Goal: Task Accomplishment & Management: Manage account settings

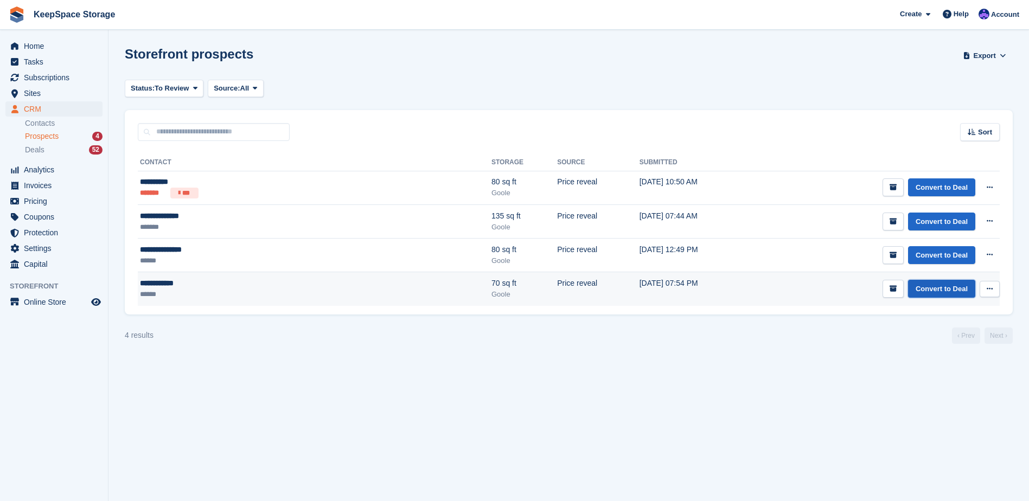
click at [936, 289] on link "Convert to Deal" at bounding box center [941, 289] width 67 height 18
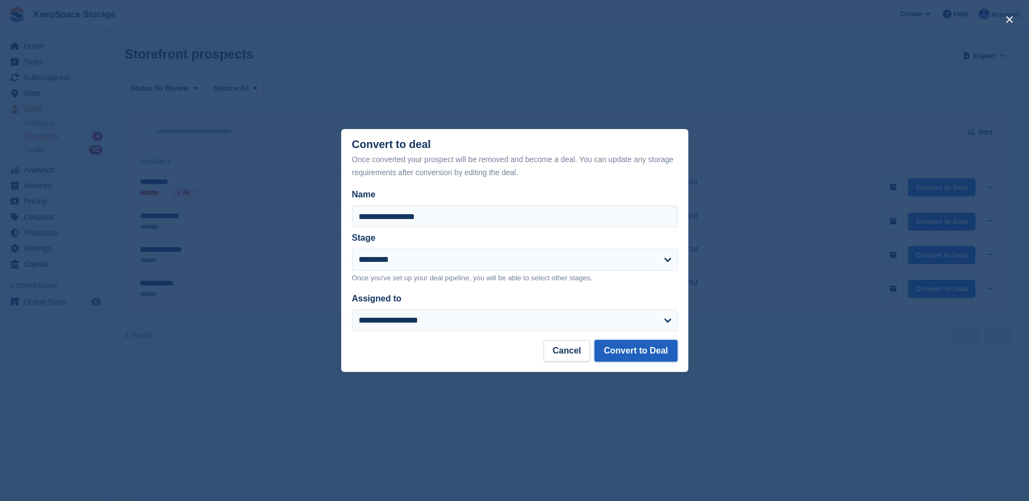
click at [634, 353] on button "Convert to Deal" at bounding box center [636, 351] width 82 height 22
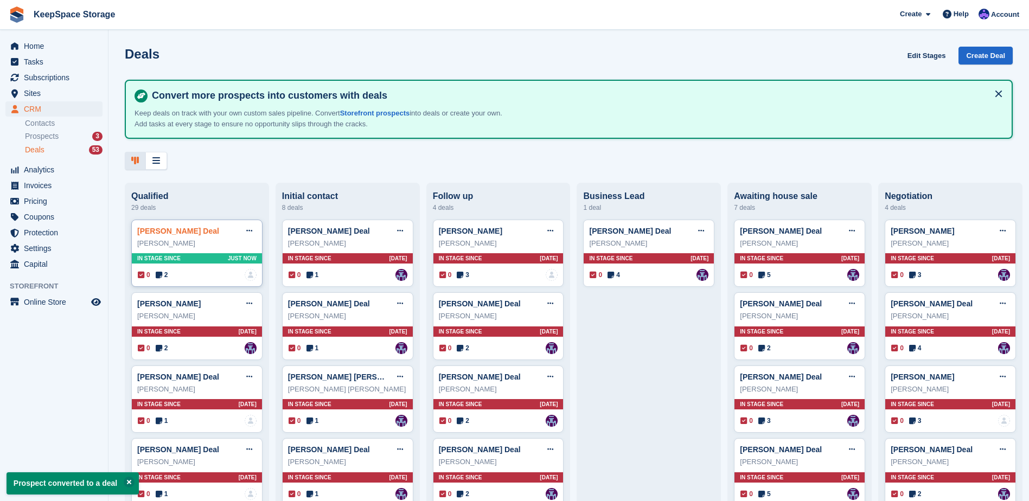
click at [179, 234] on link "Sarah Knight Deal" at bounding box center [178, 231] width 82 height 9
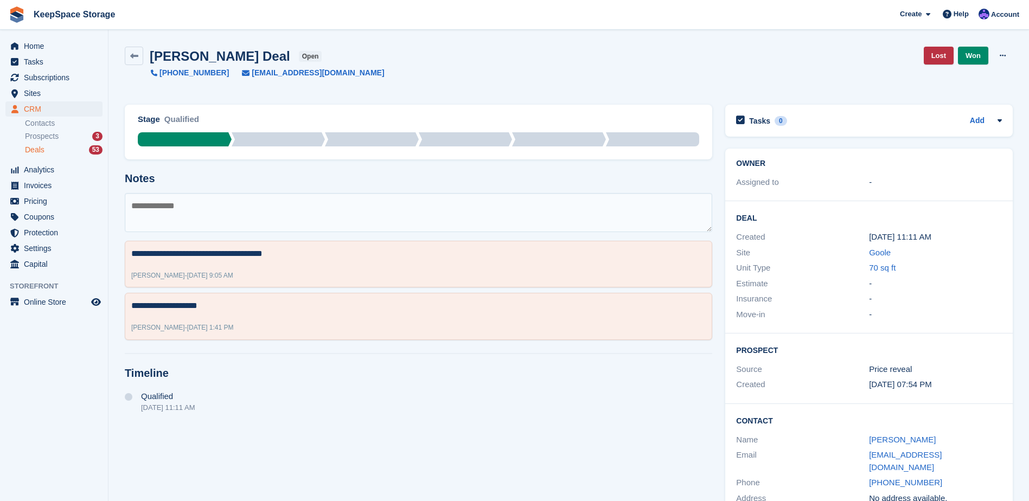
click at [273, 211] on textarea at bounding box center [419, 212] width 588 height 39
type textarea "**********"
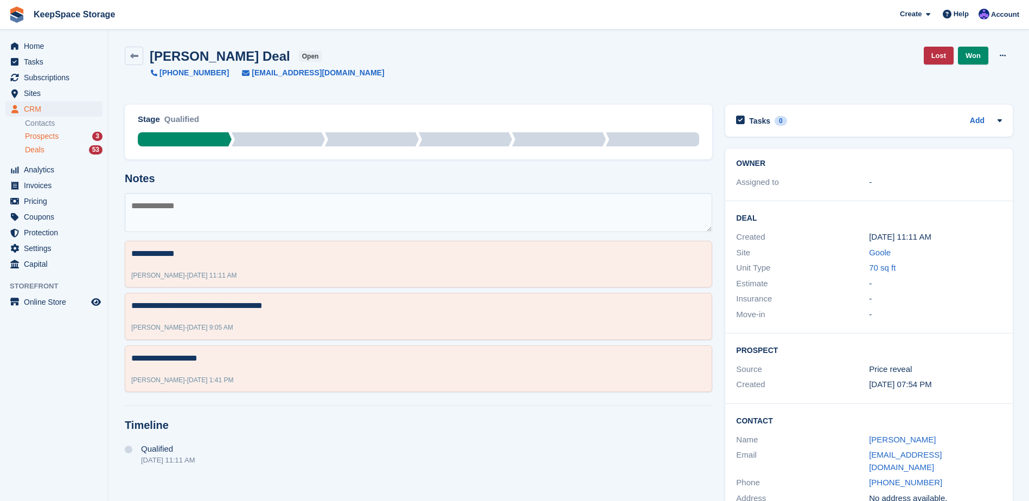
click at [58, 133] on span "Prospects" at bounding box center [42, 136] width 34 height 10
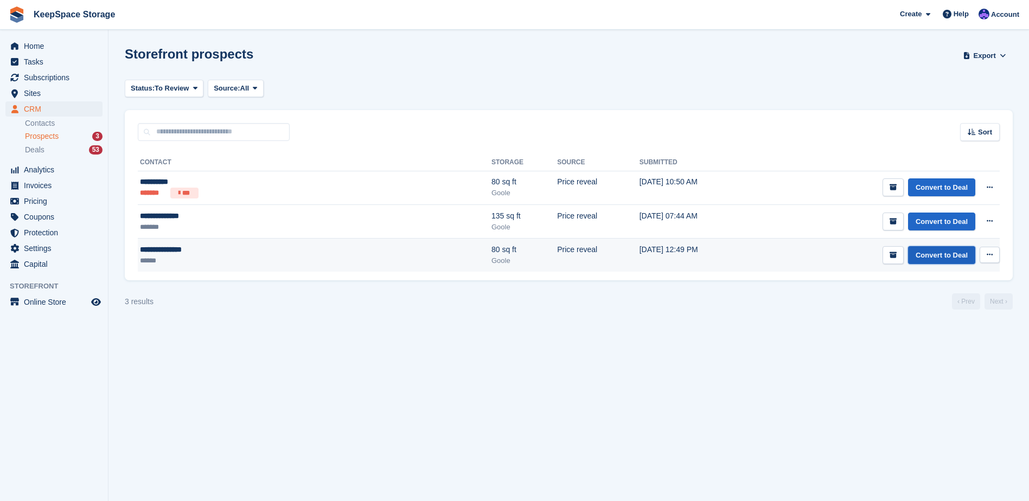
click at [938, 254] on link "Convert to Deal" at bounding box center [941, 255] width 67 height 18
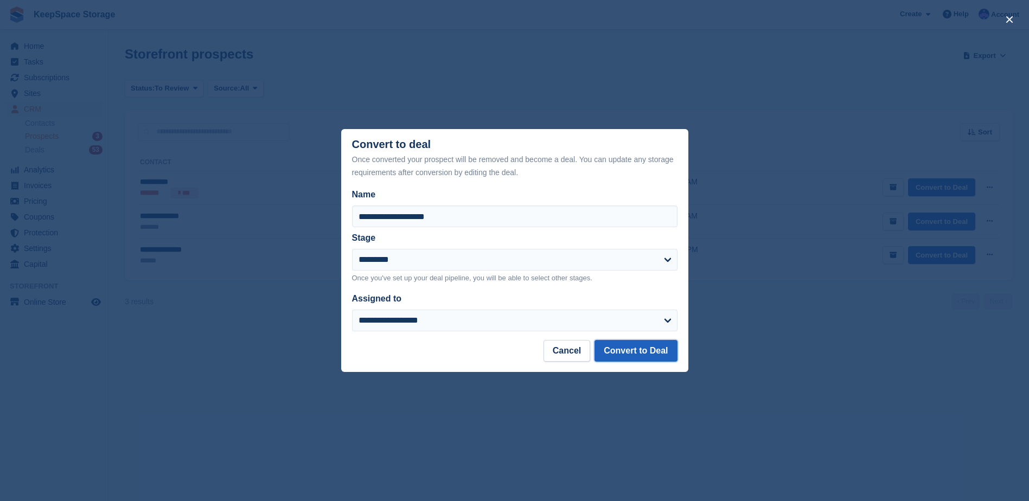
click at [634, 353] on button "Convert to Deal" at bounding box center [636, 351] width 82 height 22
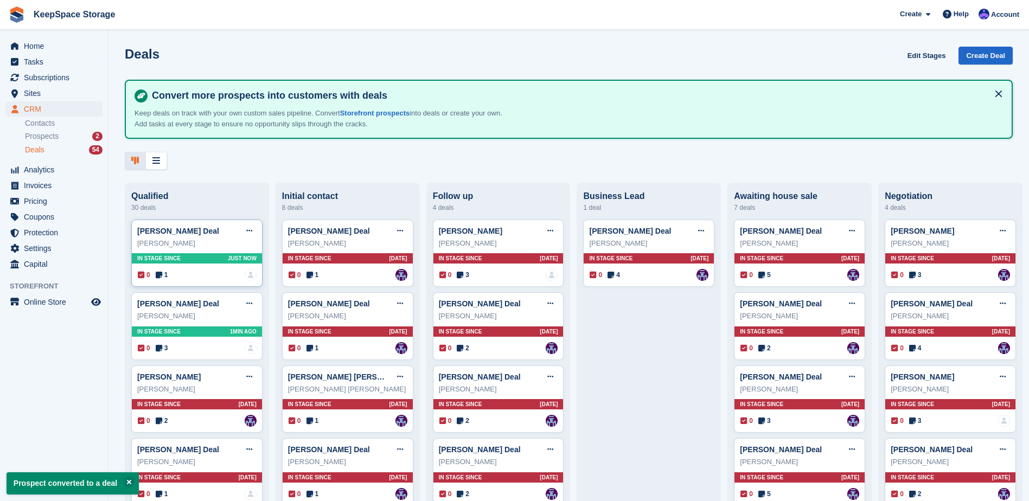
click at [222, 238] on div "Stephen peacock Deal Edit deal Mark as won Mark as lost Delete deal" at bounding box center [196, 231] width 119 height 16
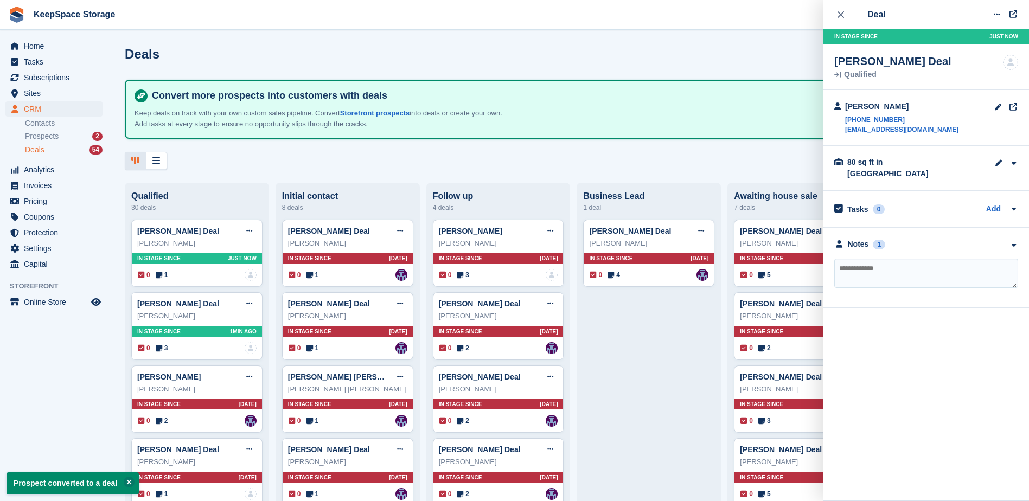
click at [898, 228] on div "**********" at bounding box center [927, 268] width 206 height 80
click at [898, 239] on div "Notes 1" at bounding box center [926, 244] width 184 height 11
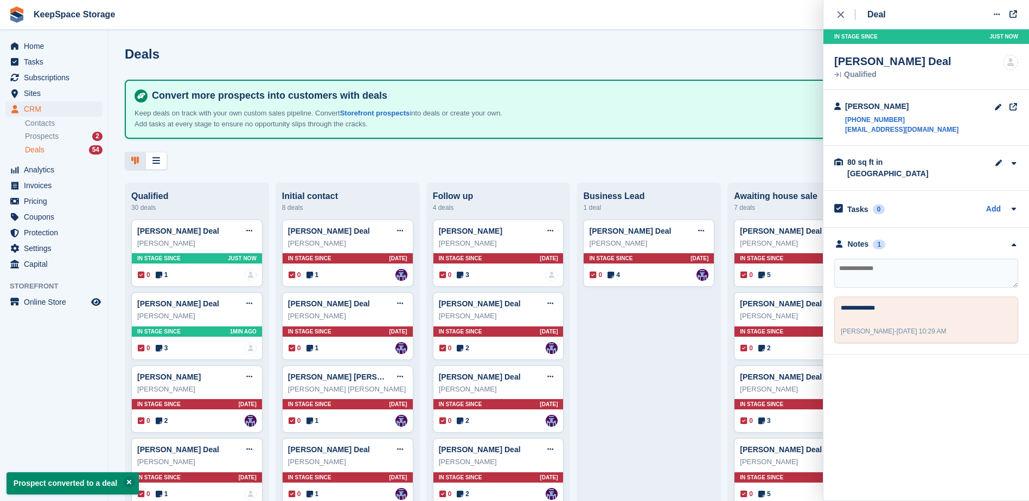
click at [890, 264] on textarea at bounding box center [926, 273] width 184 height 29
type textarea "**********"
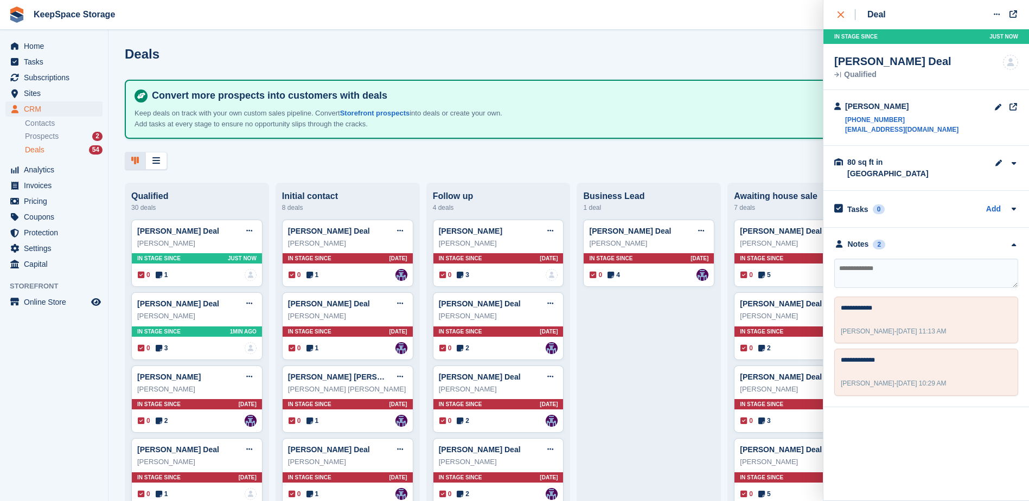
click at [843, 12] on icon "close" at bounding box center [841, 14] width 7 height 7
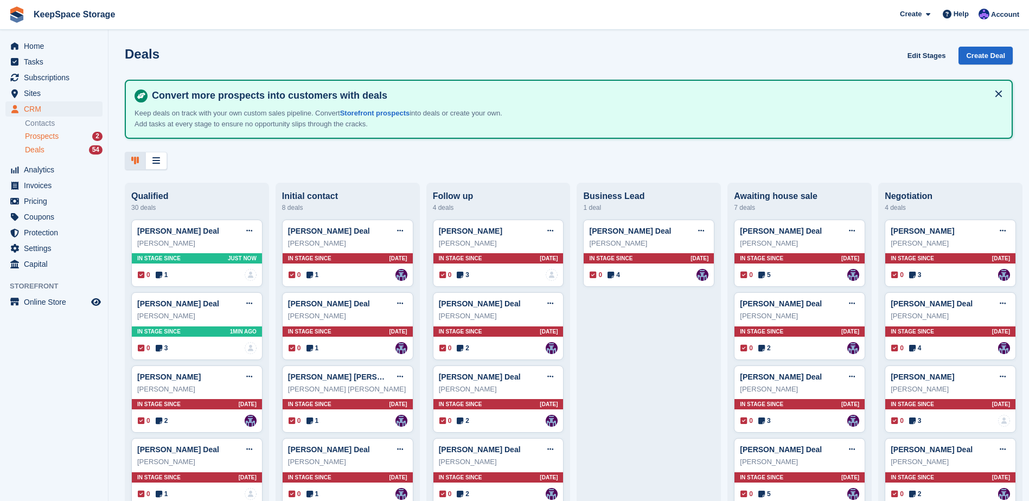
click at [81, 137] on div "Prospects 2" at bounding box center [64, 136] width 78 height 10
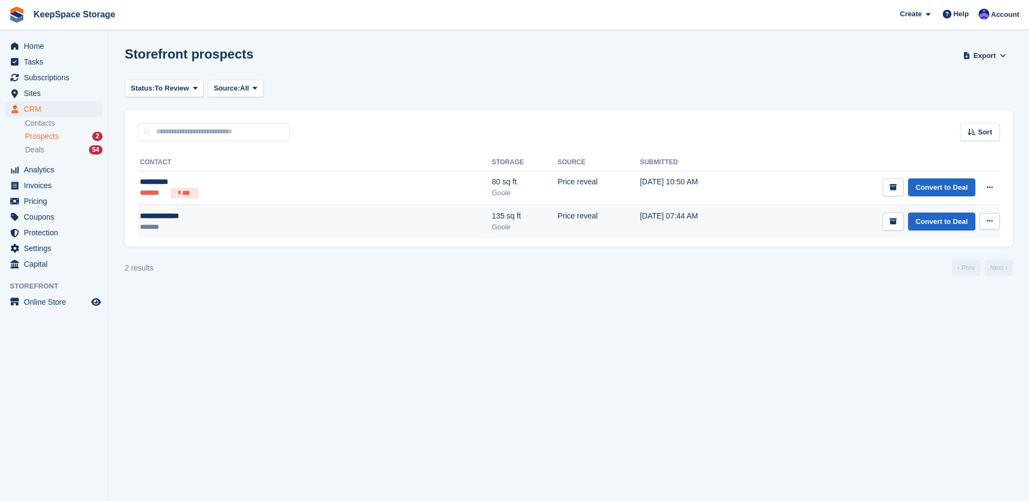
click at [254, 224] on ul "*******" at bounding box center [225, 227] width 170 height 11
click at [943, 225] on link "Convert to Deal" at bounding box center [941, 222] width 67 height 18
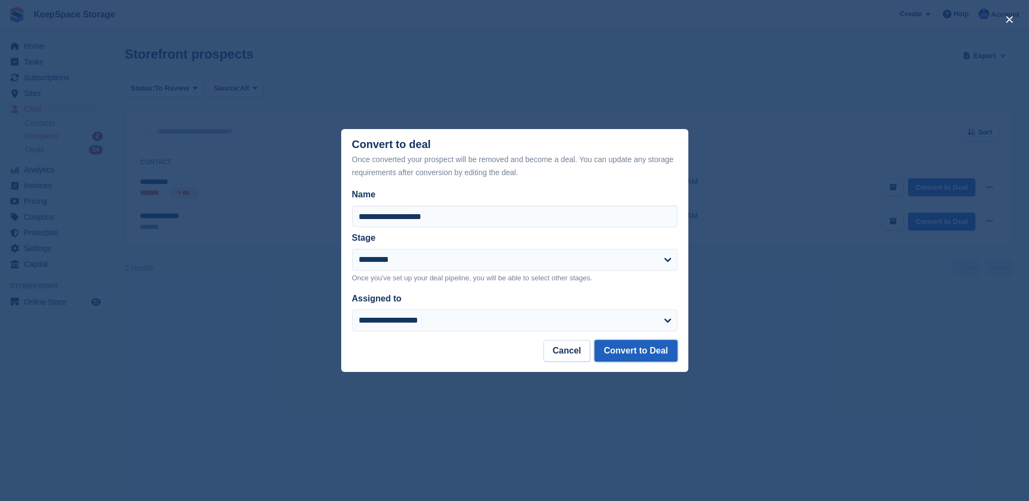
click at [641, 349] on button "Convert to Deal" at bounding box center [636, 351] width 82 height 22
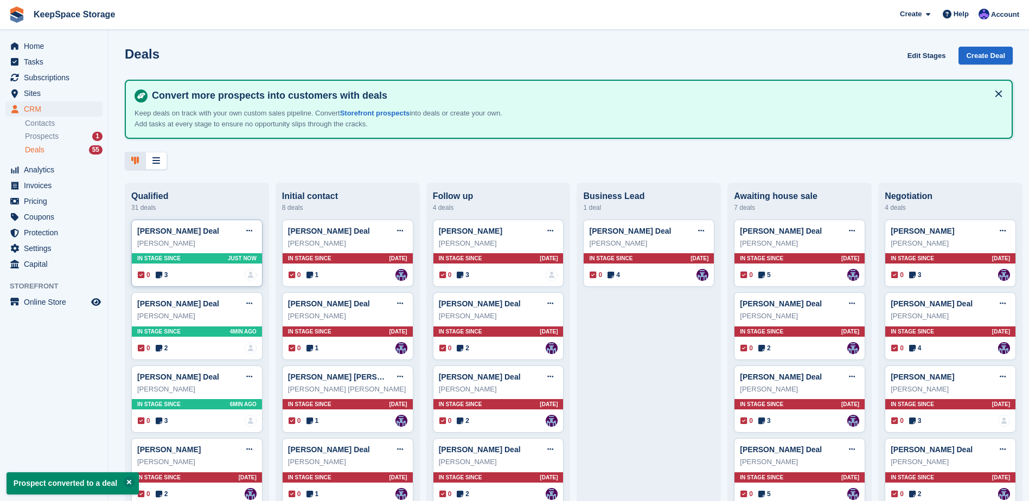
click at [198, 281] on div "0 3 No one is assigned to this deal" at bounding box center [197, 275] width 119 height 12
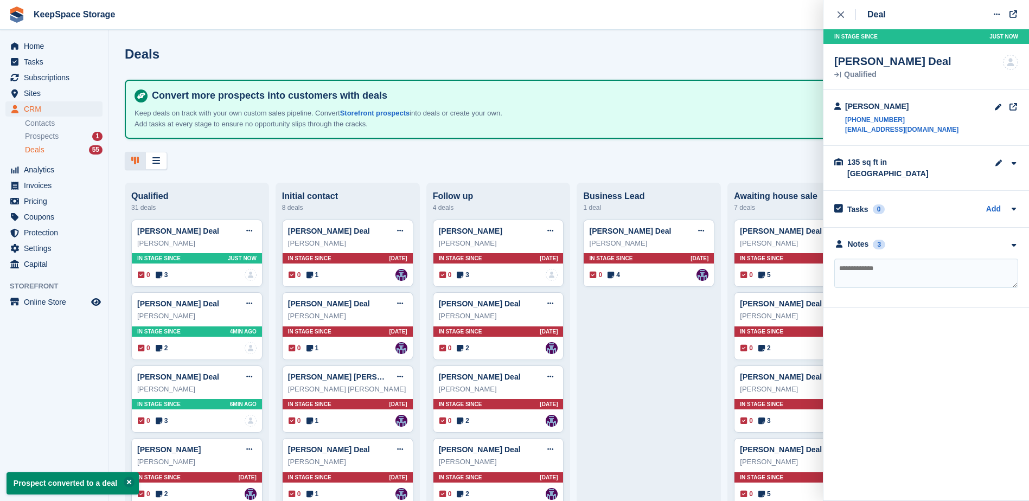
click at [935, 228] on div "**********" at bounding box center [927, 268] width 206 height 80
click at [929, 239] on div "Notes 3" at bounding box center [926, 244] width 184 height 11
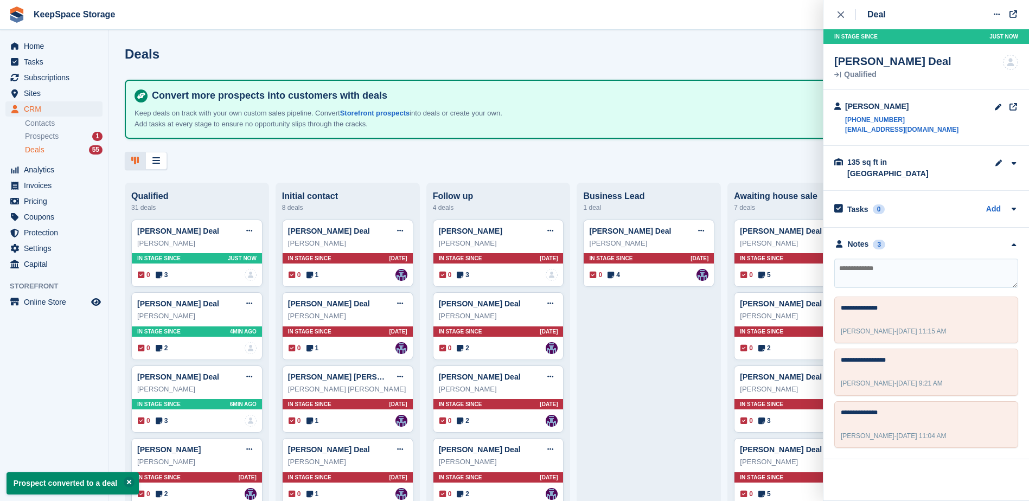
click at [904, 266] on textarea at bounding box center [926, 273] width 184 height 29
type textarea "*"
type textarea "**********"
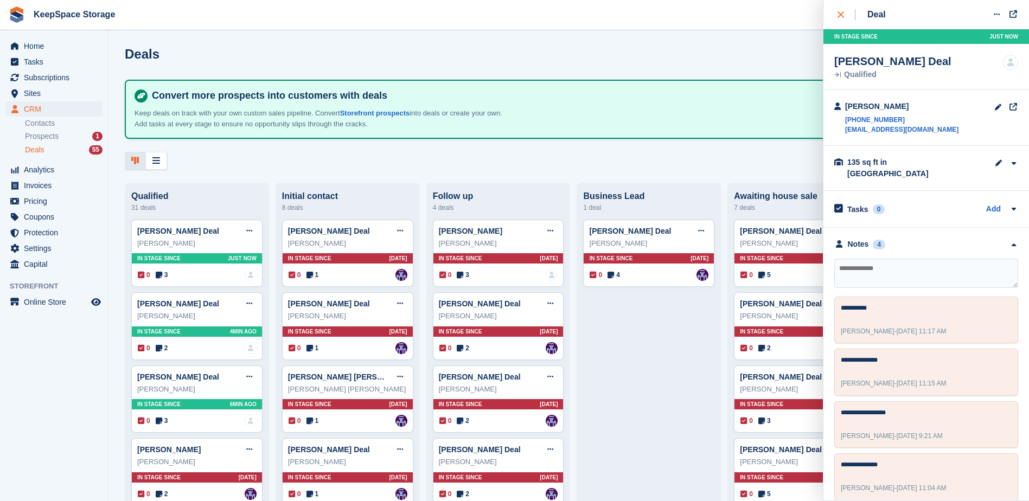
click at [838, 15] on icon "close" at bounding box center [841, 14] width 7 height 7
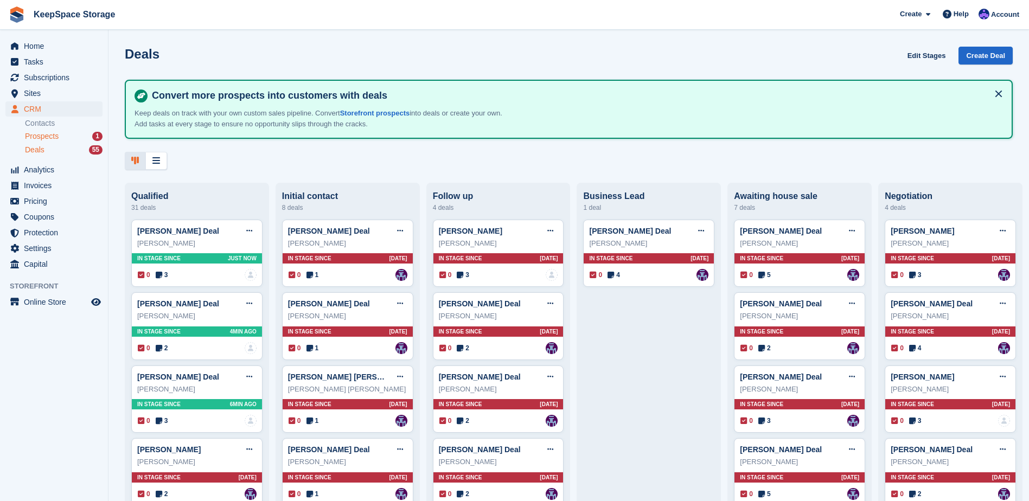
click at [74, 133] on div "Prospects 1" at bounding box center [64, 136] width 78 height 10
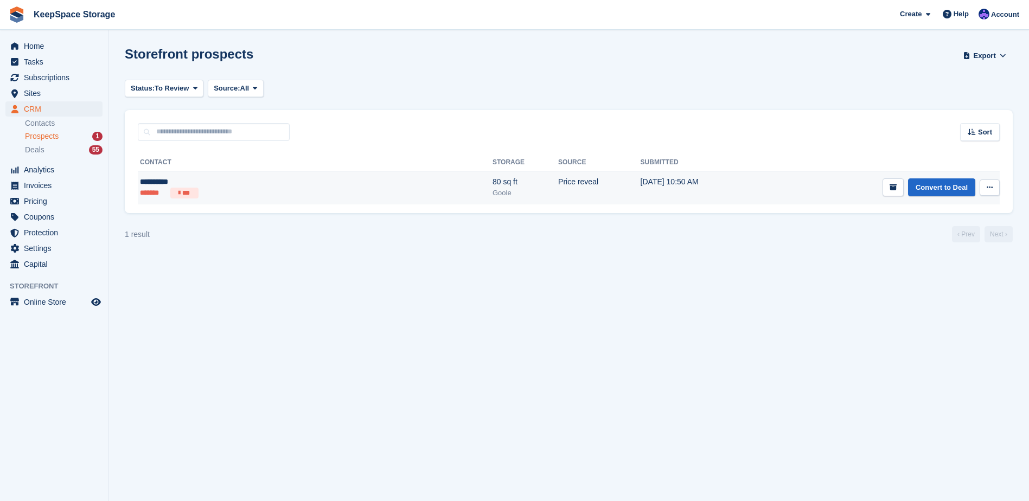
click at [252, 182] on div "**********" at bounding box center [225, 181] width 171 height 11
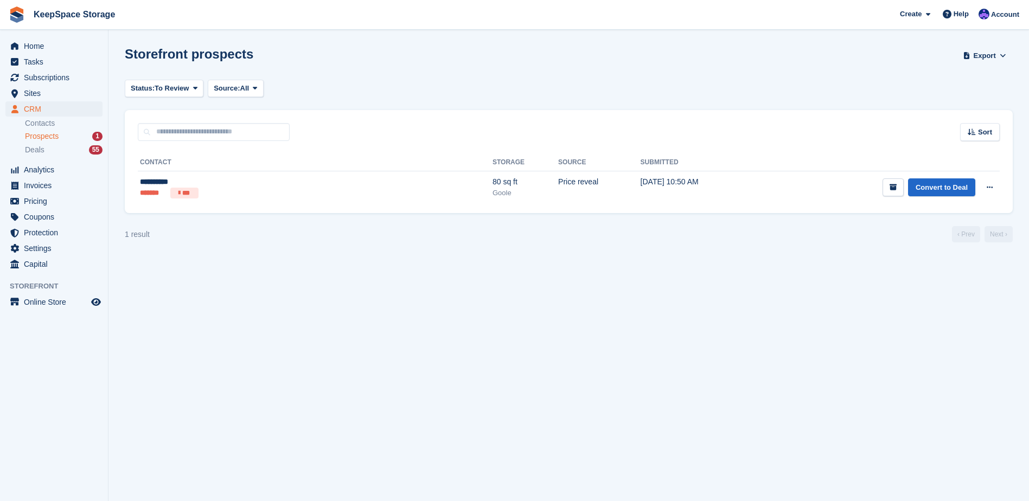
click at [73, 137] on div "Prospects 1" at bounding box center [64, 136] width 78 height 10
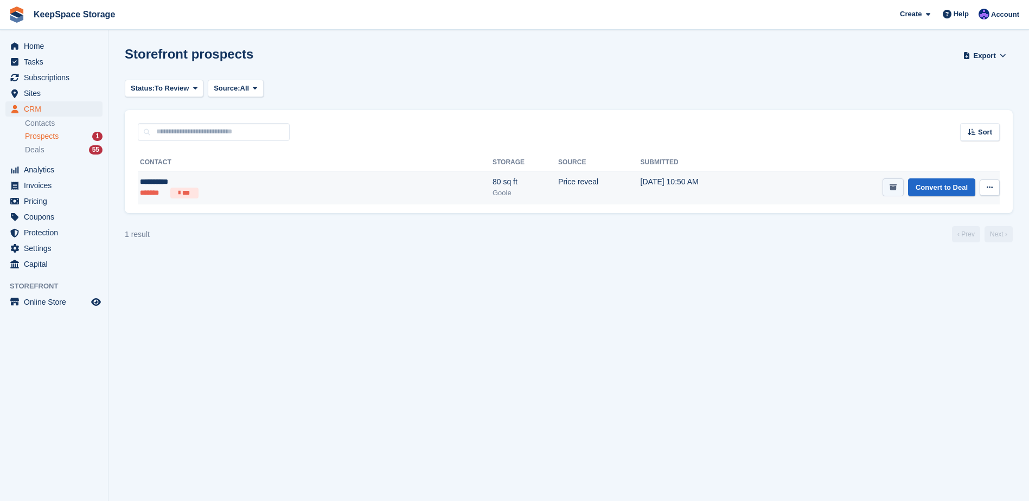
click at [900, 191] on button "submit" at bounding box center [893, 188] width 21 height 18
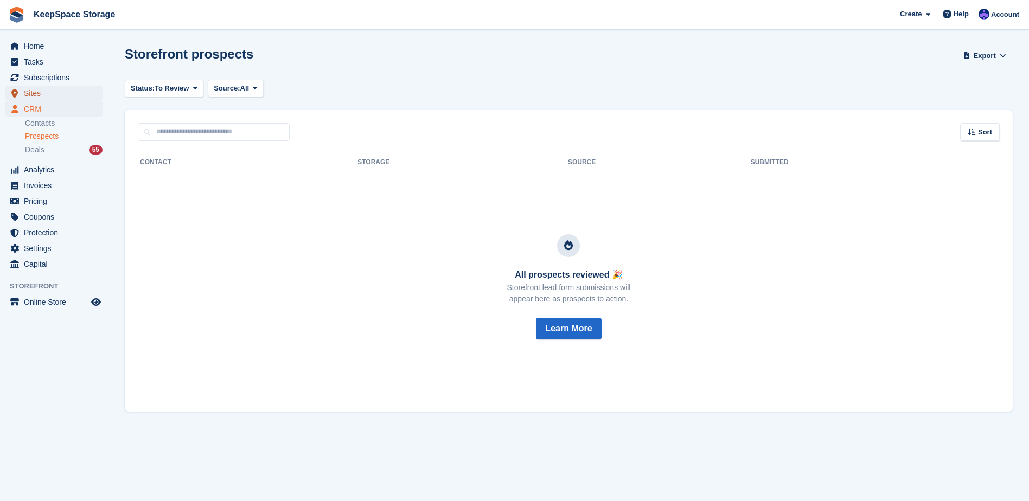
click at [53, 87] on span "Sites" at bounding box center [56, 93] width 65 height 15
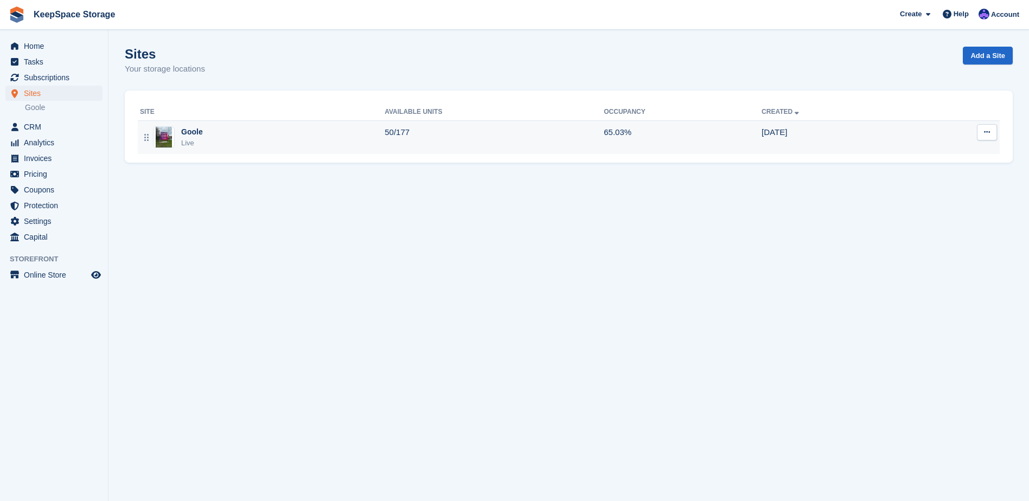
click at [220, 138] on div "Goole Live" at bounding box center [262, 137] width 245 height 22
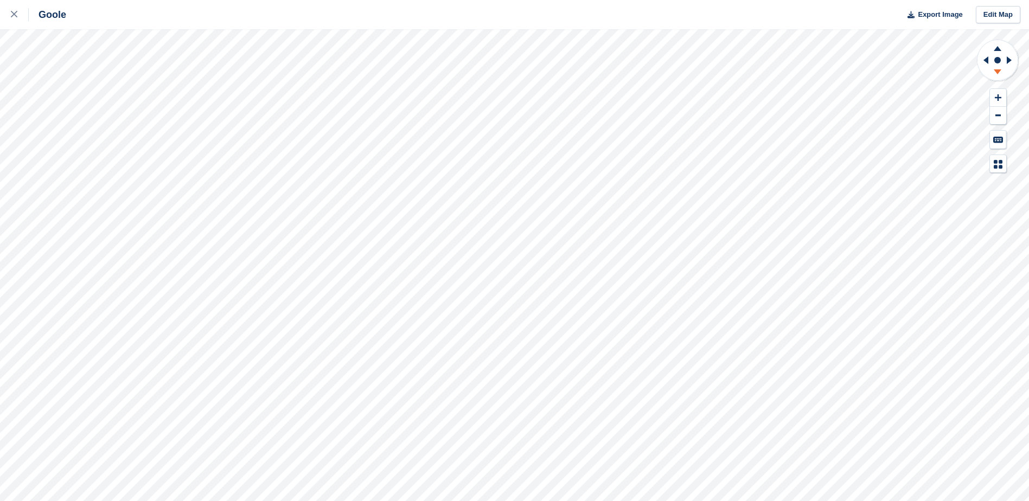
click at [993, 69] on icon at bounding box center [998, 74] width 28 height 14
click at [995, 49] on icon at bounding box center [998, 47] width 28 height 14
click at [1002, 69] on icon at bounding box center [998, 74] width 28 height 14
drag, startPoint x: 21, startPoint y: 14, endPoint x: 24, endPoint y: 23, distance: 9.8
click at [20, 15] on div at bounding box center [20, 14] width 18 height 13
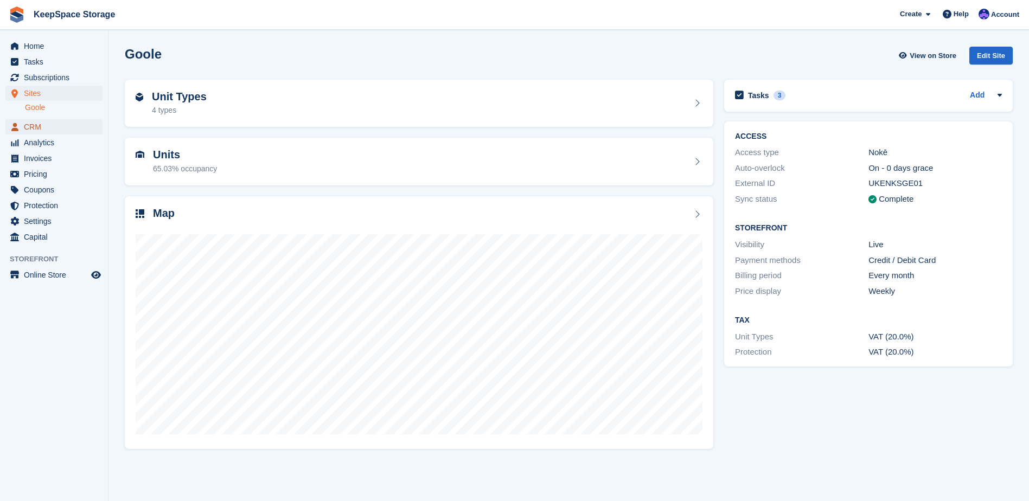
click at [28, 126] on span "CRM" at bounding box center [56, 126] width 65 height 15
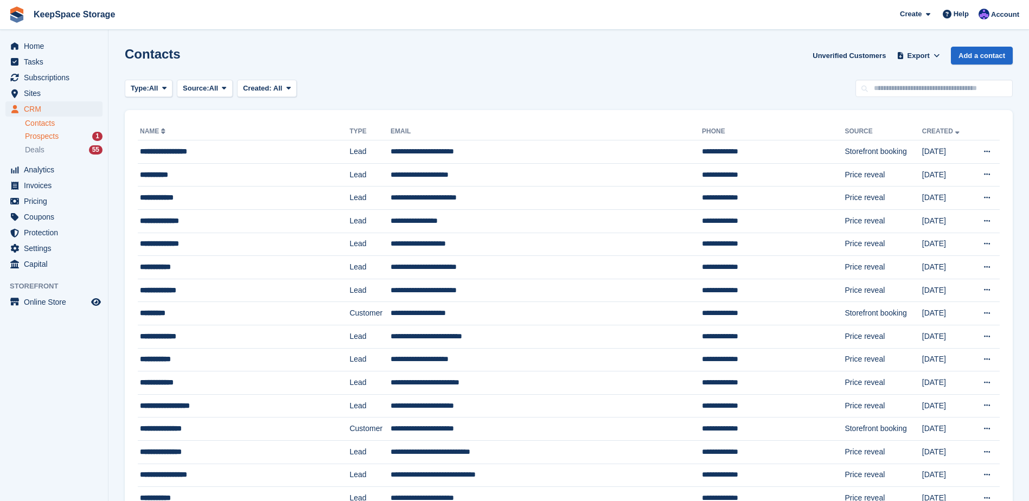
click at [66, 137] on div "Prospects 1" at bounding box center [64, 136] width 78 height 10
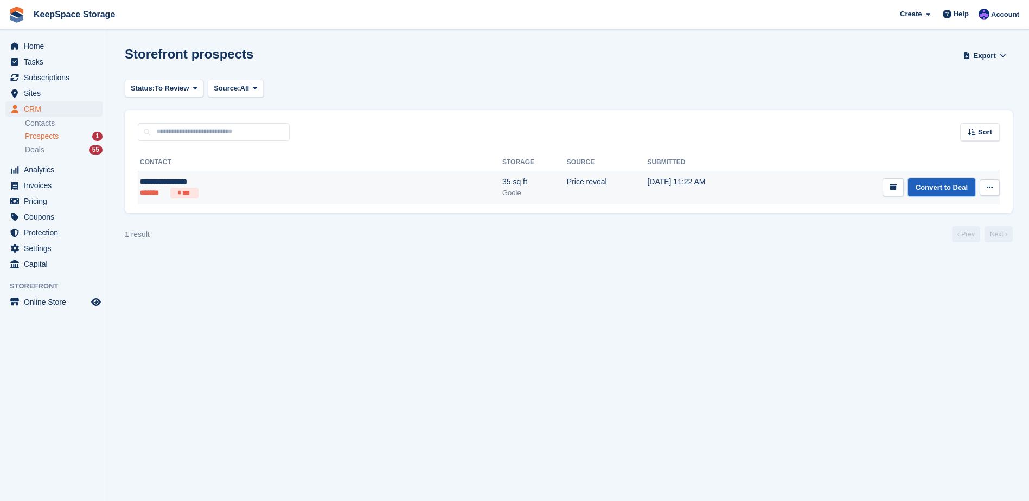
click at [957, 188] on link "Convert to Deal" at bounding box center [941, 188] width 67 height 18
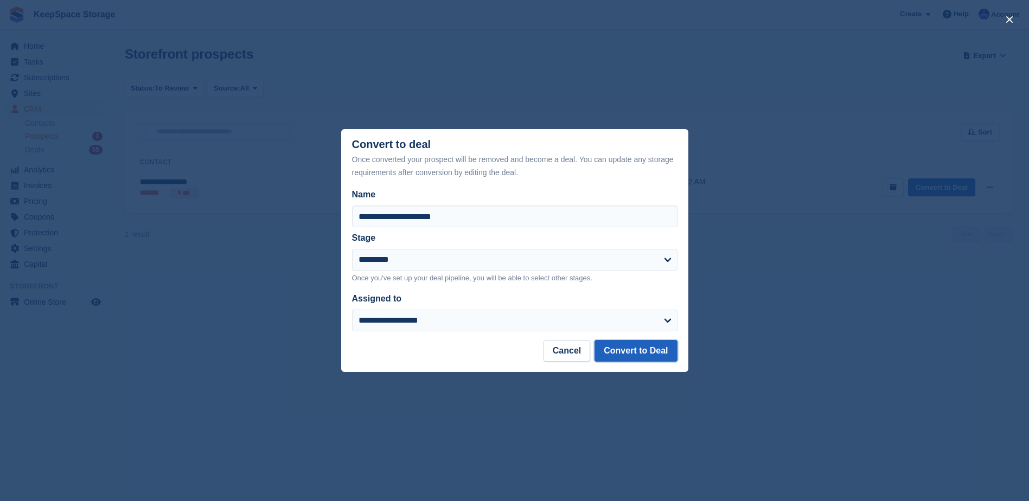
click at [655, 349] on button "Convert to Deal" at bounding box center [636, 351] width 82 height 22
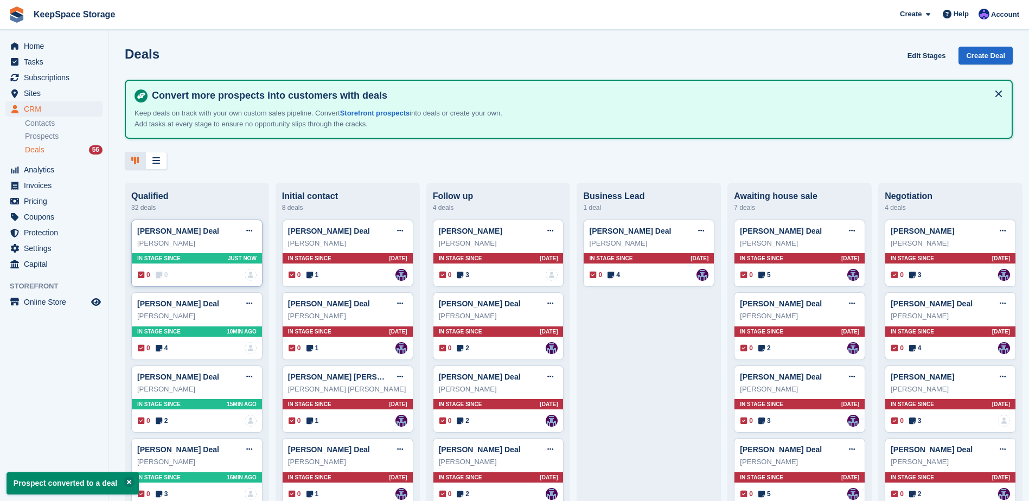
click at [200, 269] on div "[PERSON_NAME] Deal Edit deal [PERSON_NAME] as won [PERSON_NAME] as lost Delete …" at bounding box center [196, 254] width 131 height 68
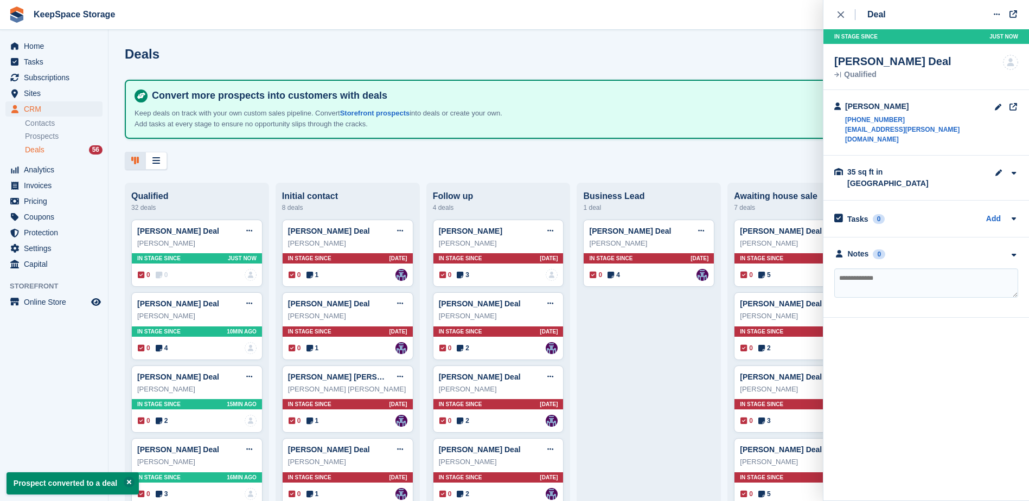
click at [855, 243] on div "Notes 0 No notes added yet" at bounding box center [927, 278] width 206 height 80
click at [856, 269] on textarea at bounding box center [926, 283] width 184 height 29
type textarea "**********"
